Goal: Contribute content: Add original content to the website for others to see

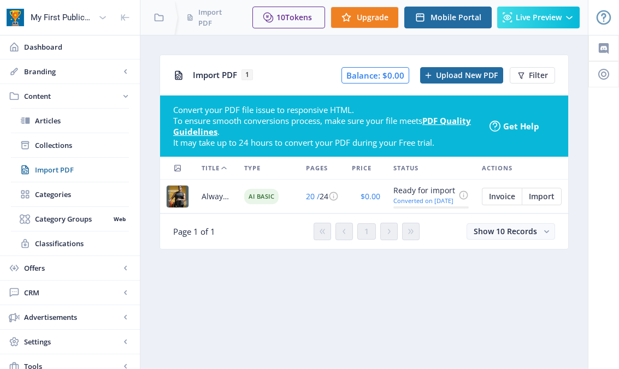
click at [43, 138] on link "Collections" at bounding box center [70, 145] width 118 height 24
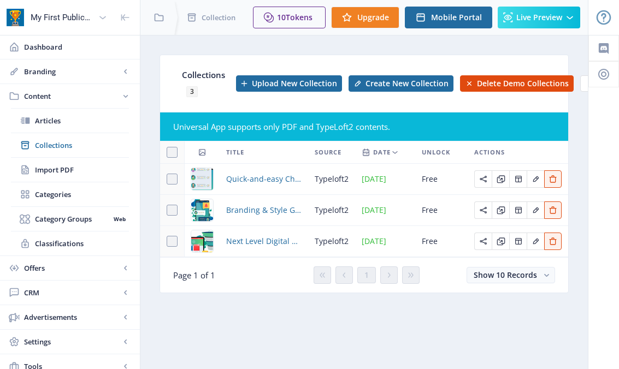
click at [50, 166] on span "Import PDF" at bounding box center [82, 169] width 94 height 11
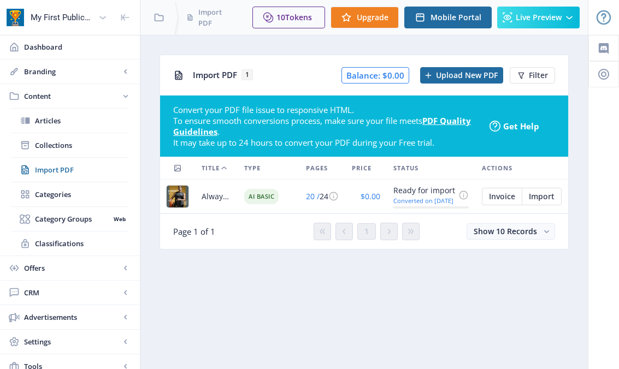
click at [406, 193] on icon at bounding box center [463, 195] width 10 height 10
click at [406, 293] on nb-layout-column "Import PDF 1 Balance: $0.00 Upload New PDF Filter Convert your PDF file issue t…" at bounding box center [364, 231] width 449 height 393
click at [406, 195] on span "Import" at bounding box center [542, 196] width 26 height 9
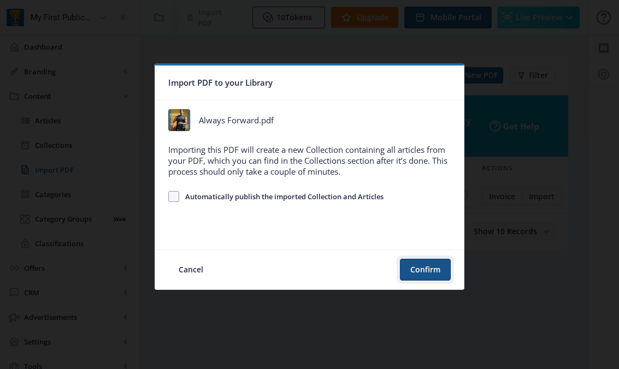
click at [406, 272] on button "Confirm" at bounding box center [425, 270] width 51 height 22
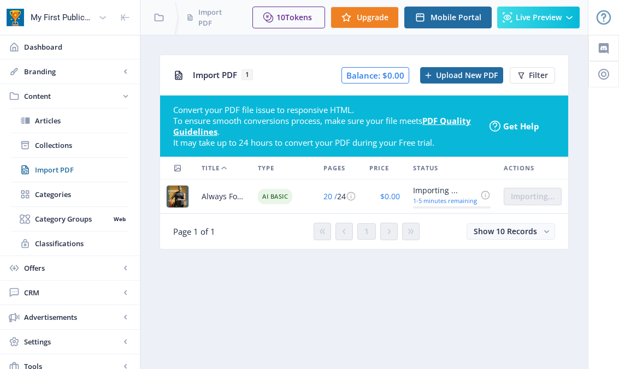
click at [44, 148] on span "Collections" at bounding box center [82, 145] width 94 height 11
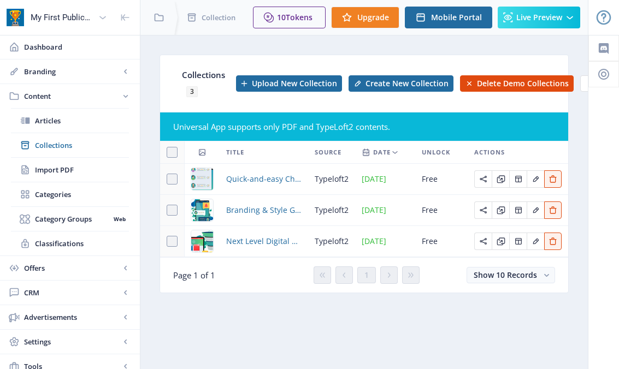
click at [39, 167] on span "Import PDF" at bounding box center [82, 169] width 94 height 11
